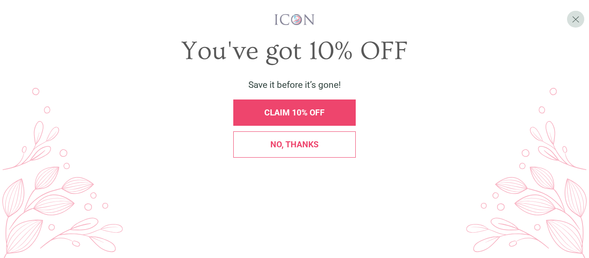
click at [576, 19] on span "X" at bounding box center [576, 18] width 8 height 11
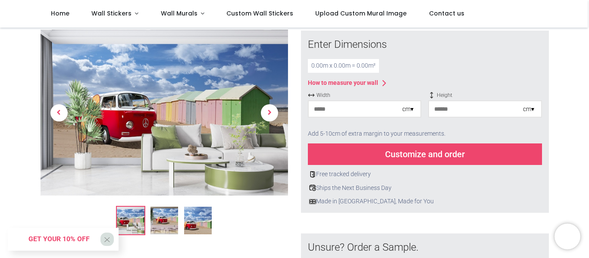
scroll to position [129, 0]
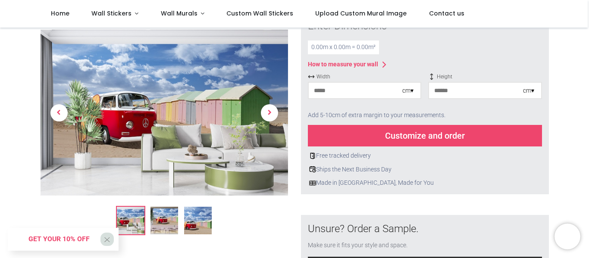
click at [410, 90] on div "cm ▾" at bounding box center [407, 91] width 11 height 9
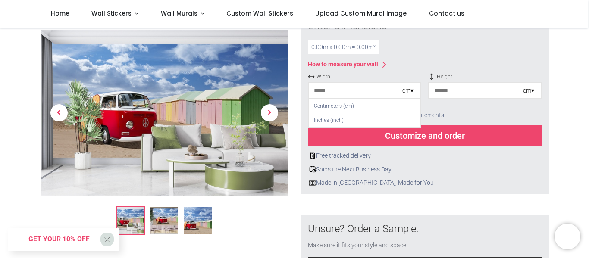
click at [411, 91] on div "cm ▾" at bounding box center [407, 91] width 11 height 9
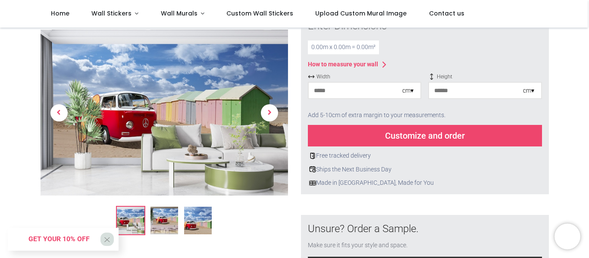
click at [411, 90] on div "cm ▾" at bounding box center [407, 91] width 11 height 9
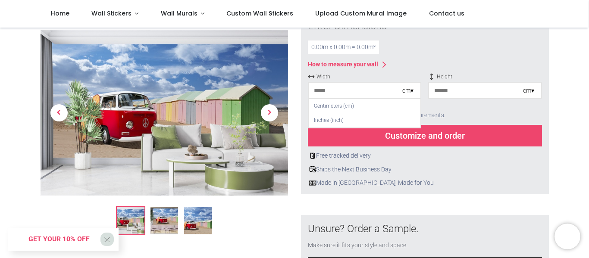
click at [317, 87] on input "number" at bounding box center [356, 91] width 94 height 16
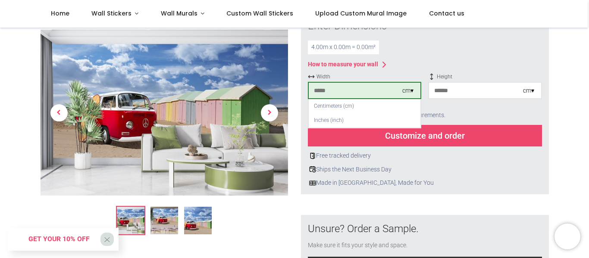
type input "***"
click at [532, 93] on div "cm ▾" at bounding box center [528, 91] width 11 height 9
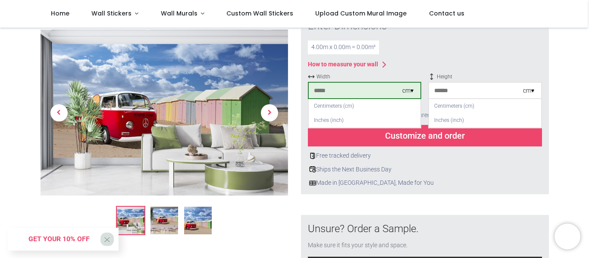
click at [449, 93] on input "number" at bounding box center [476, 91] width 94 height 16
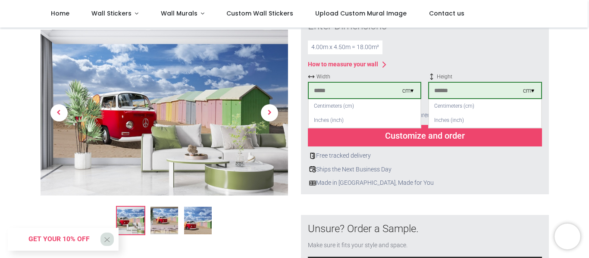
type input "***"
click at [445, 138] on div "Customize and order" at bounding box center [425, 136] width 234 height 22
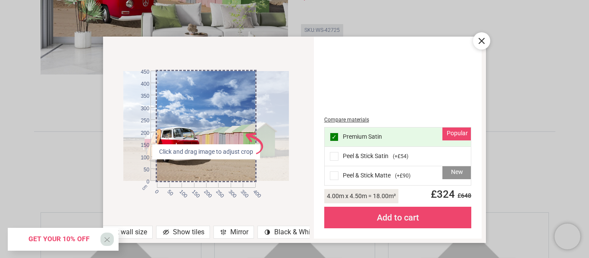
click at [485, 41] on icon at bounding box center [481, 41] width 10 height 10
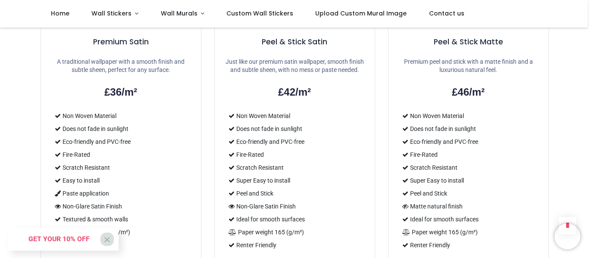
scroll to position [776, 0]
